Goal: Task Accomplishment & Management: Use online tool/utility

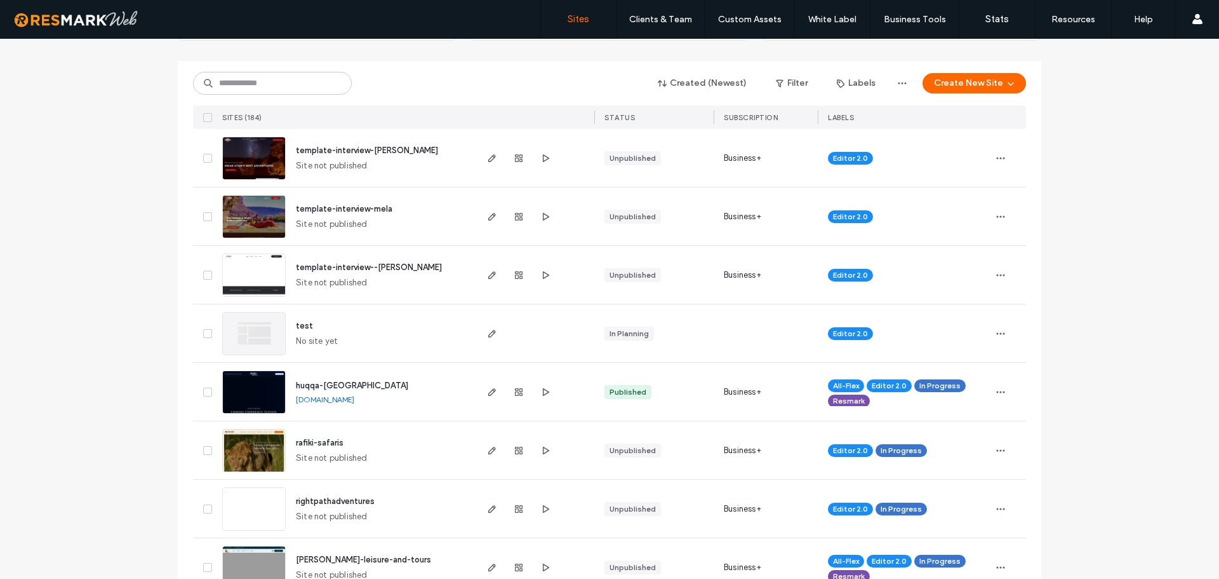
scroll to position [133, 0]
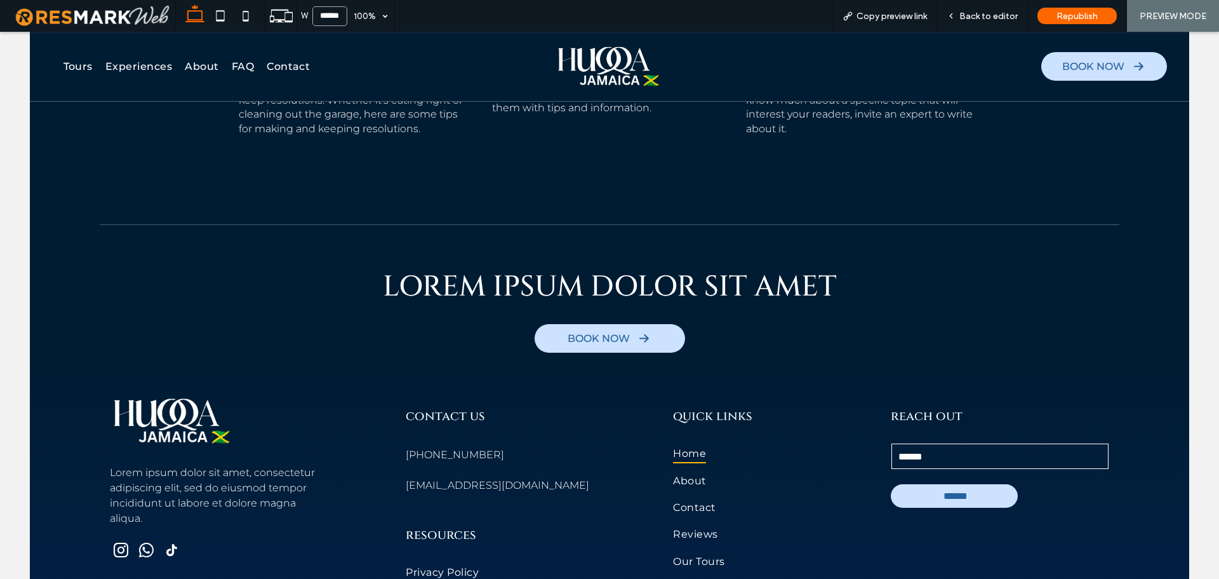
scroll to position [7262, 0]
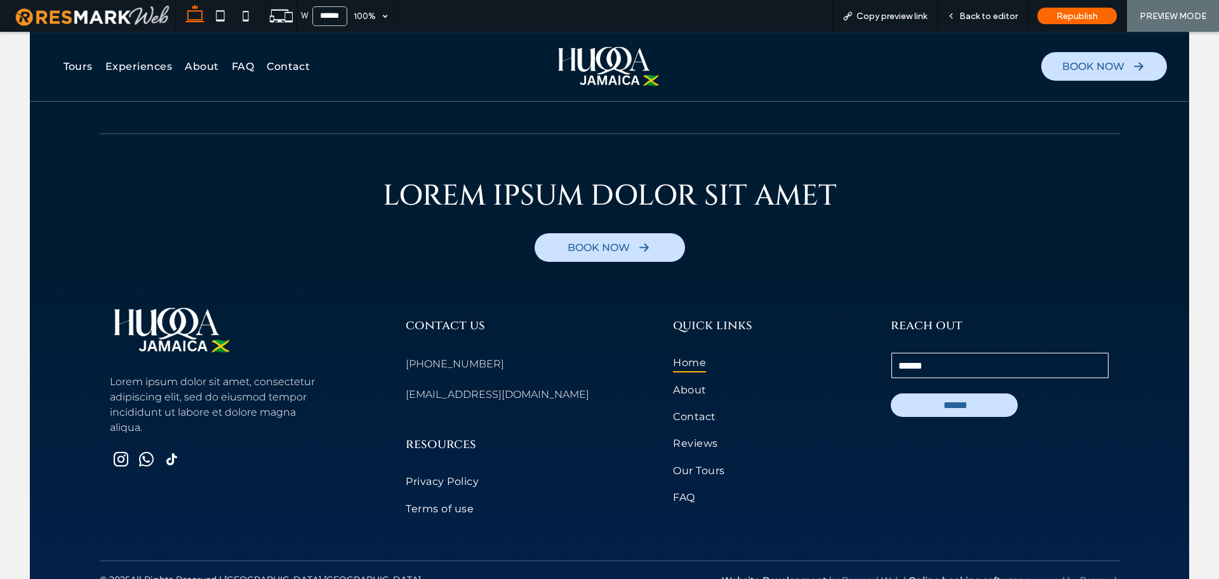
click at [798, 239] on div "LOREM IPSUM DOLOR SIT AMET BOOK NOW" at bounding box center [610, 203] width 1160 height 140
click at [993, 19] on span "Back to editor" at bounding box center [989, 16] width 58 height 11
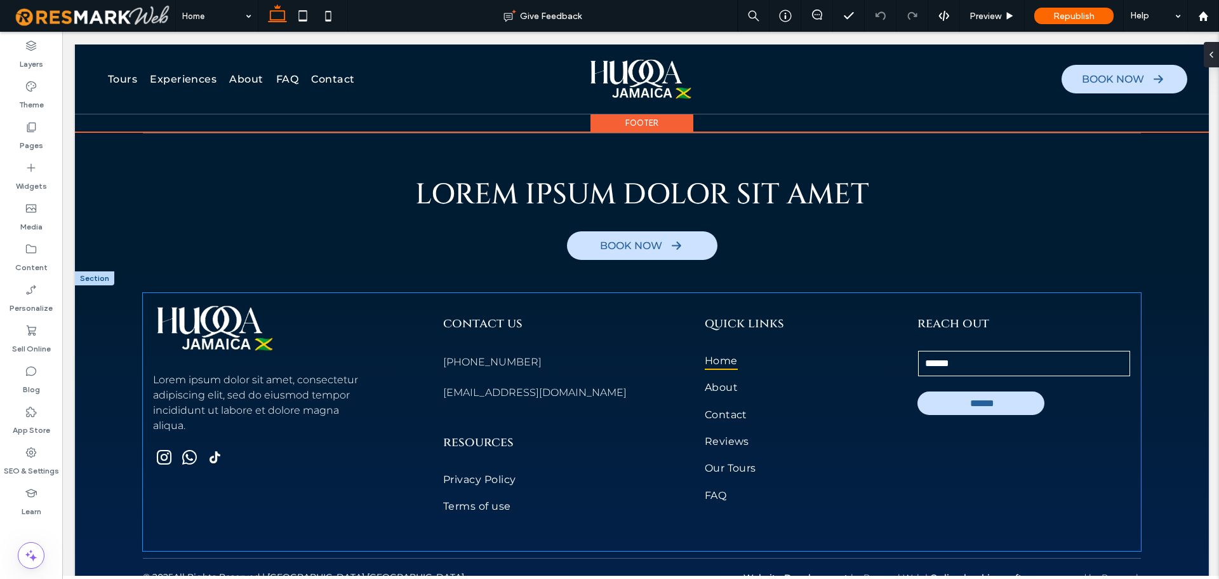
click at [811, 303] on div "quick links Home About Contact Reviews Our Tours FAQ" at bounding box center [781, 411] width 173 height 217
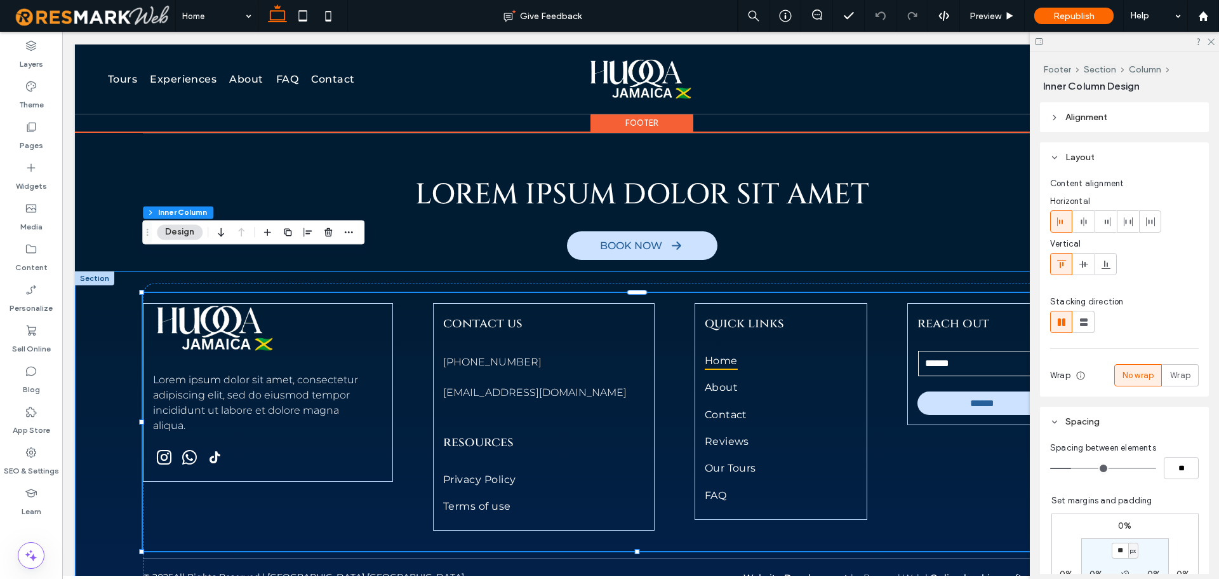
click at [114, 382] on div "Lorem ipsum dolor sit amet, consectetur adipiscing elit, sed do eiusmod tempor …" at bounding box center [642, 438] width 1134 height 335
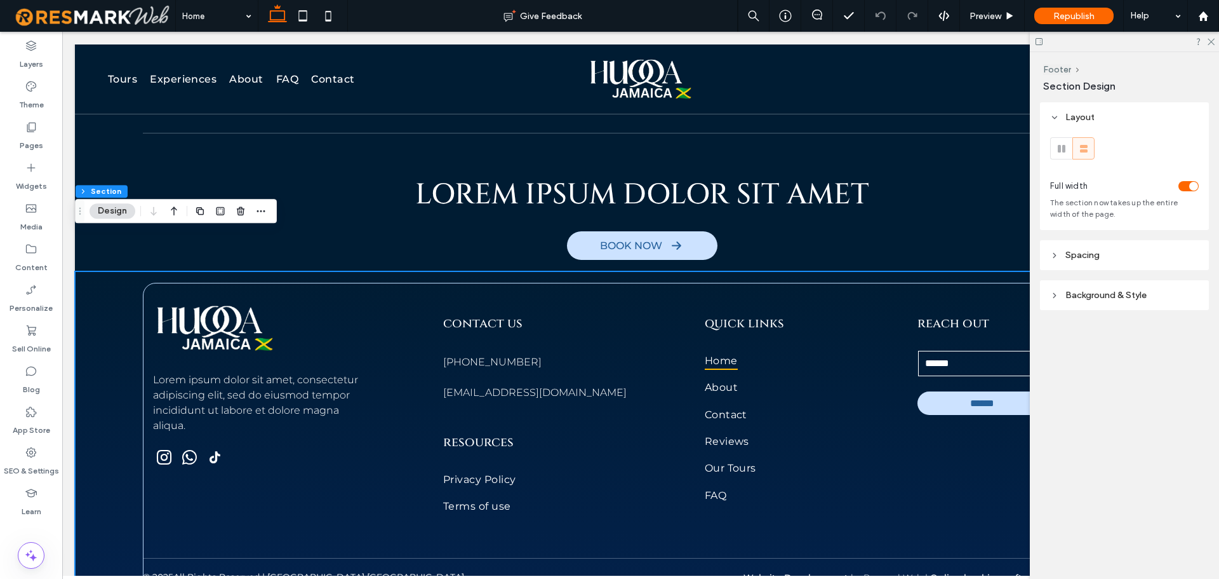
click at [1080, 252] on span "Spacing" at bounding box center [1083, 255] width 34 height 11
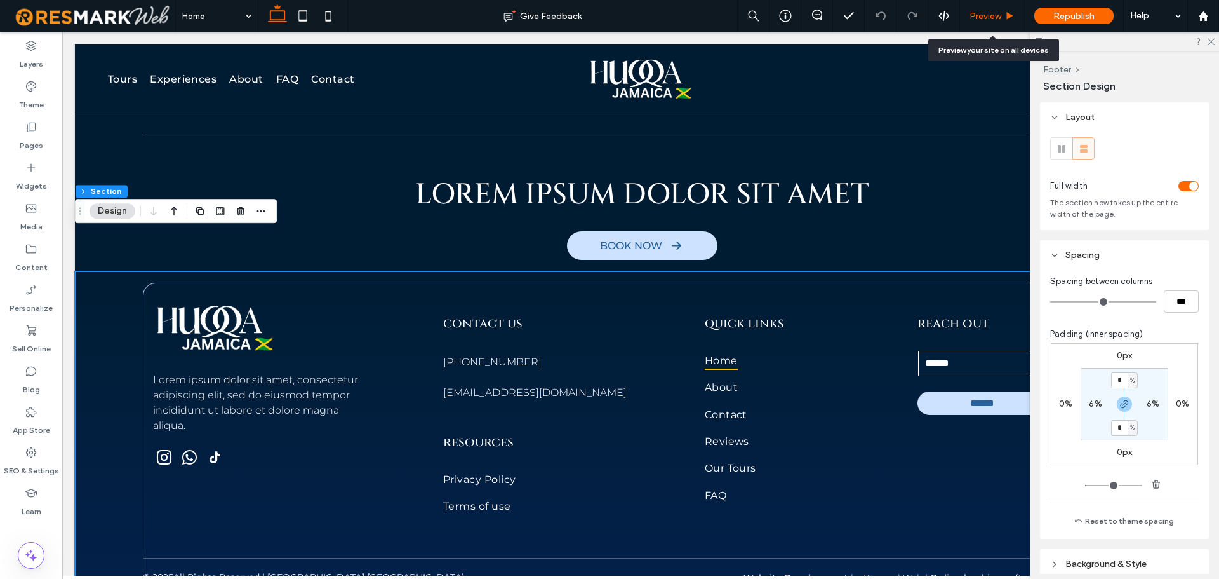
click at [988, 18] on span "Preview" at bounding box center [986, 16] width 32 height 11
